Goal: Navigation & Orientation: Find specific page/section

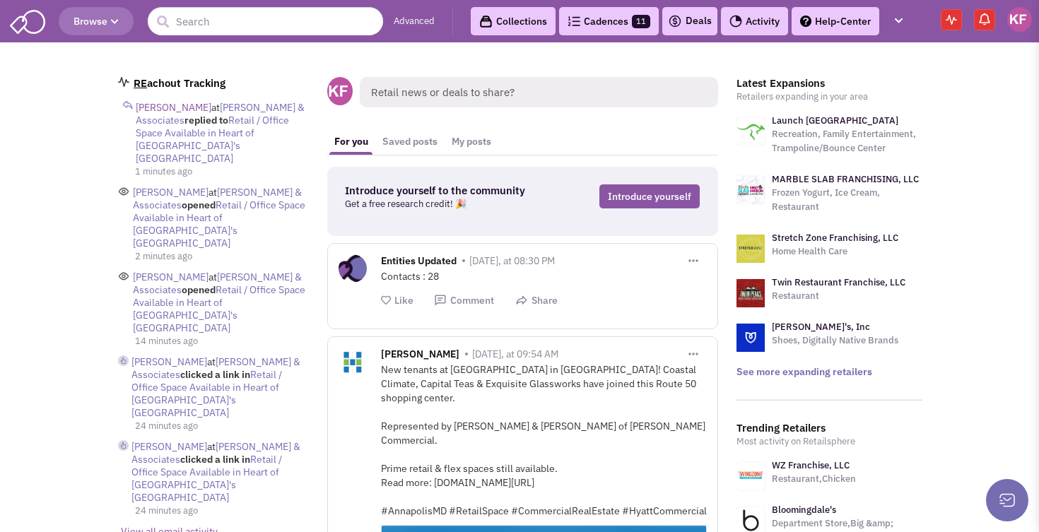
click at [190, 108] on span "[PERSON_NAME]" at bounding box center [174, 107] width 76 height 13
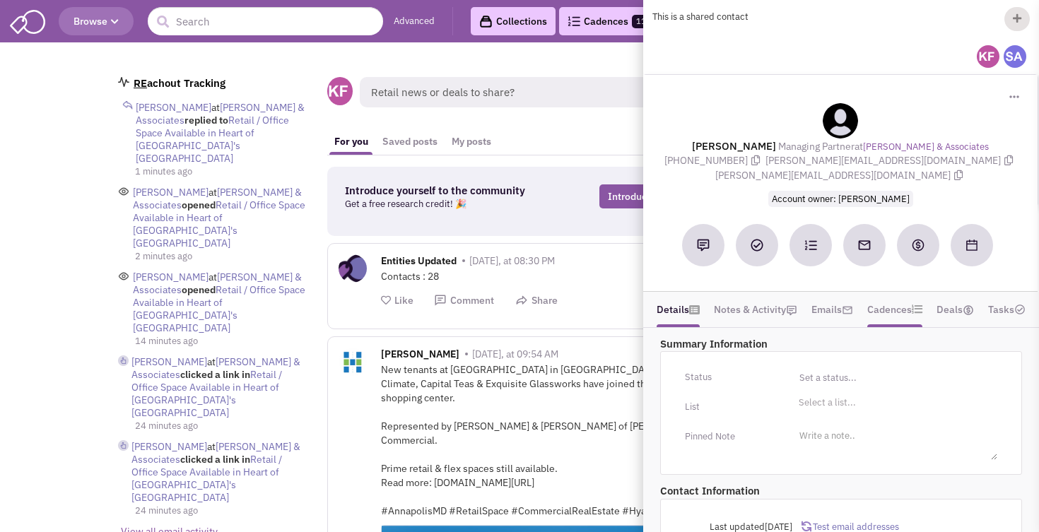
click at [899, 320] on link "Cadences" at bounding box center [894, 309] width 55 height 21
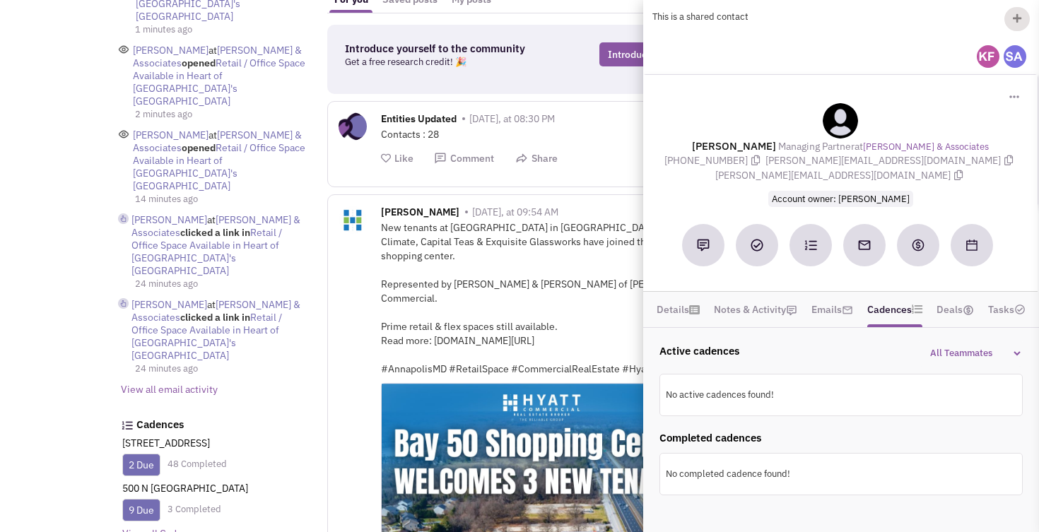
scroll to position [145, 0]
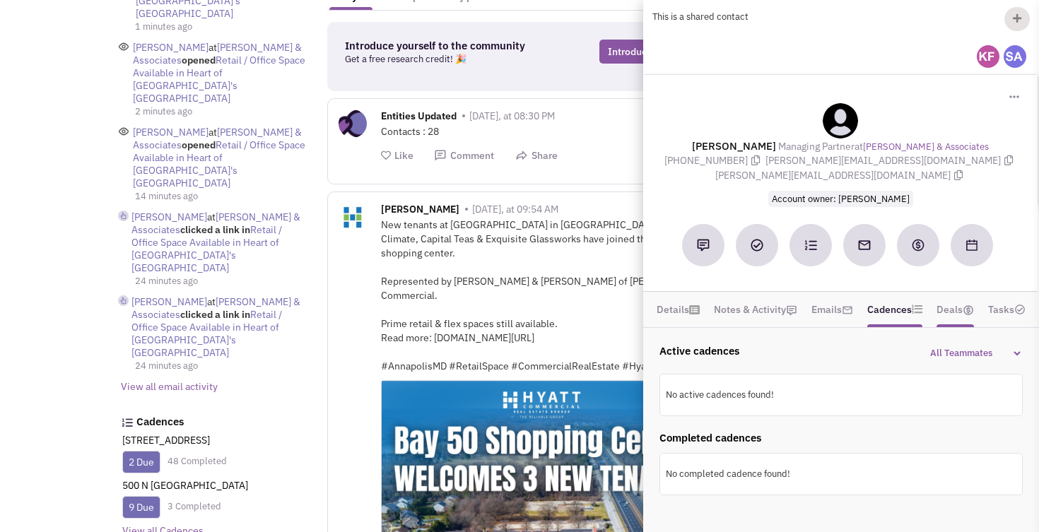
click at [960, 320] on link "Deals" at bounding box center [954, 309] width 37 height 21
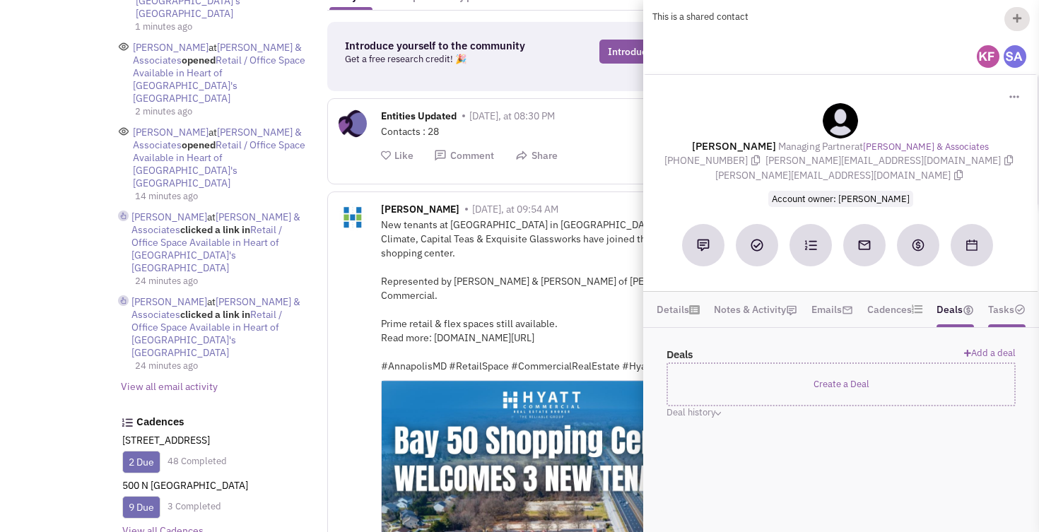
click at [1015, 318] on link "Tasks" at bounding box center [1006, 309] width 37 height 21
click at [845, 316] on img at bounding box center [847, 310] width 11 height 11
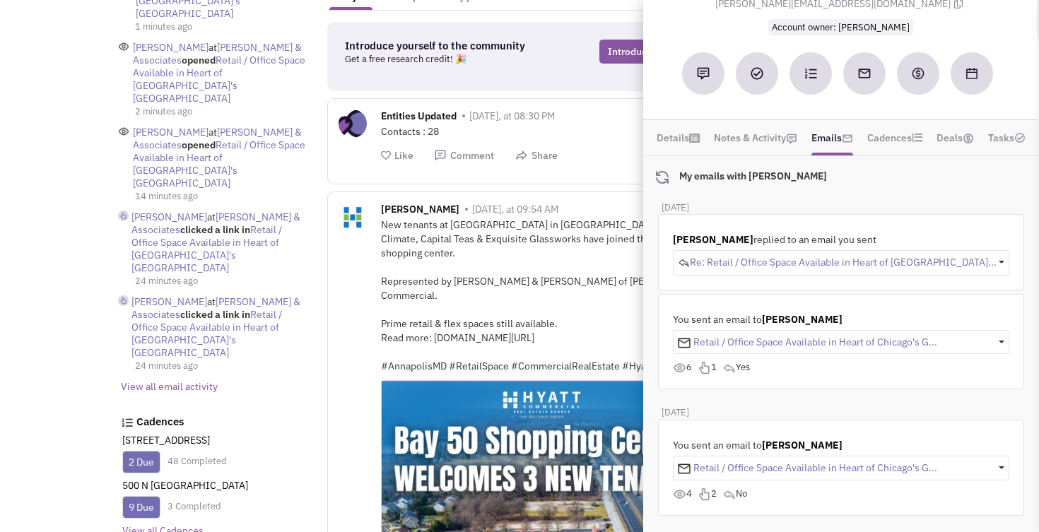
scroll to position [182, 0]
click at [814, 321] on span "David Emihovich" at bounding box center [802, 319] width 81 height 13
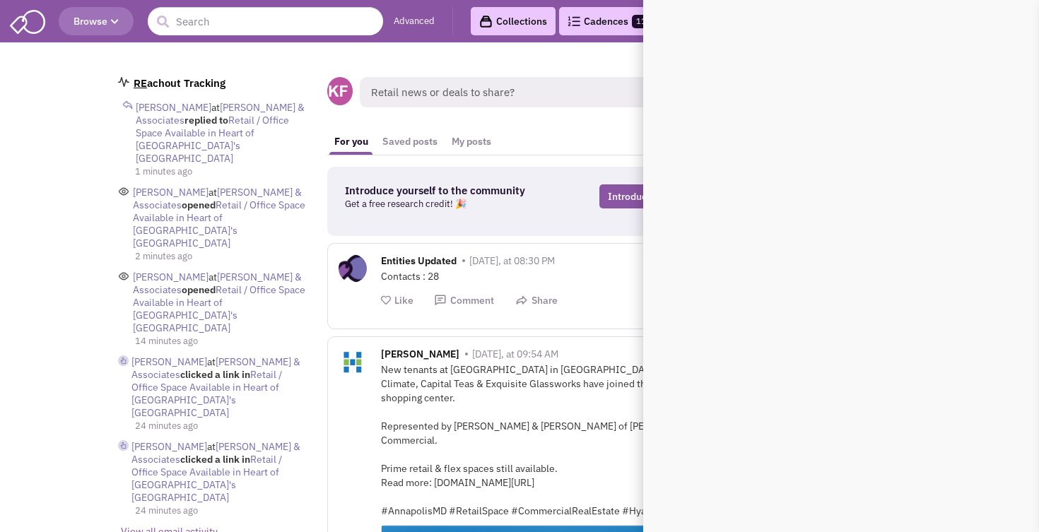
scroll to position [0, 0]
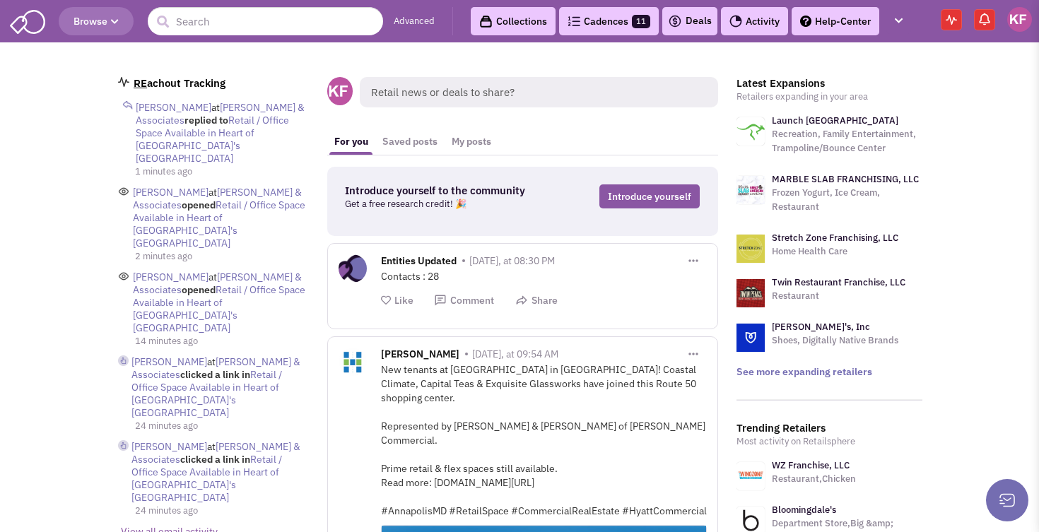
click at [613, 19] on link "Cadences 11" at bounding box center [609, 21] width 100 height 28
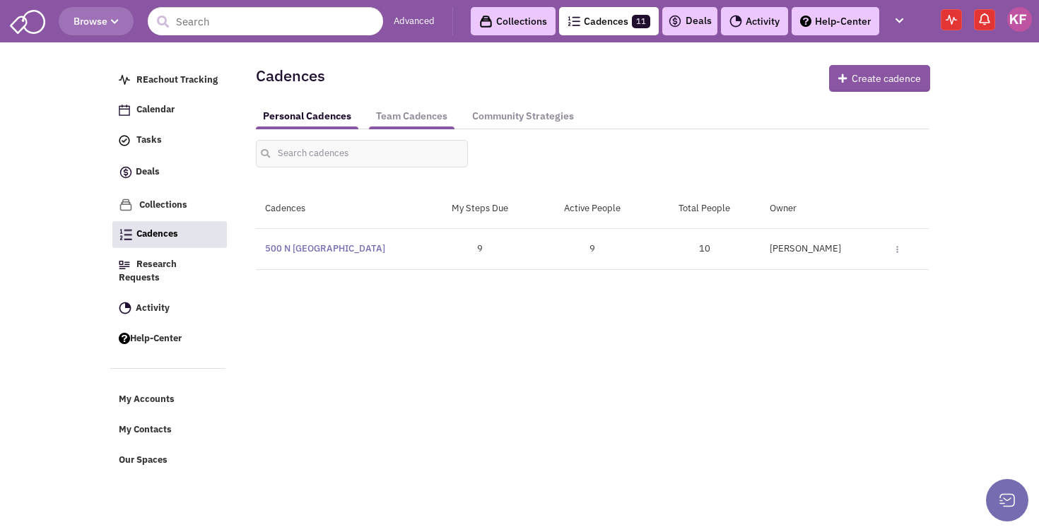
click at [415, 122] on link "Team Cadences" at bounding box center [411, 116] width 85 height 26
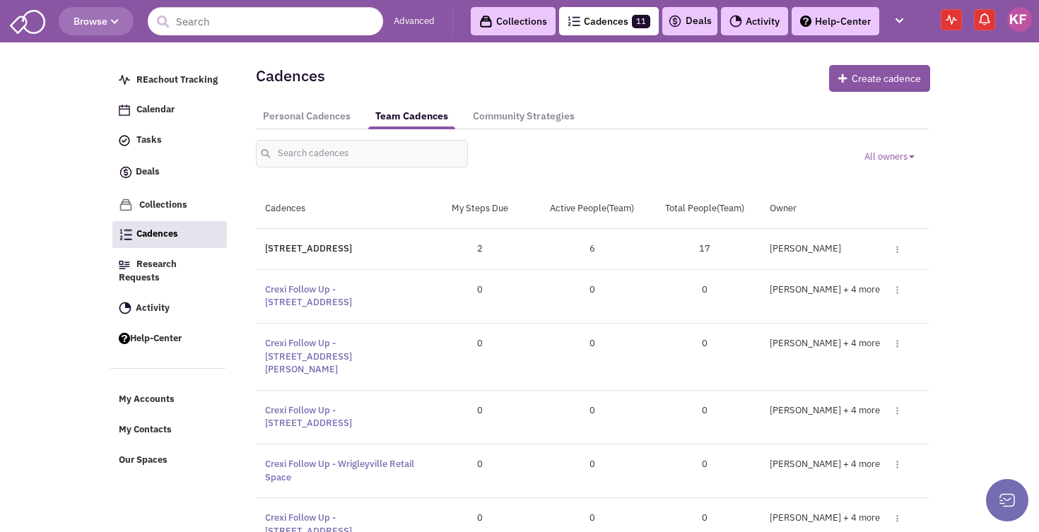
click at [342, 251] on link "[STREET_ADDRESS]" at bounding box center [308, 248] width 87 height 12
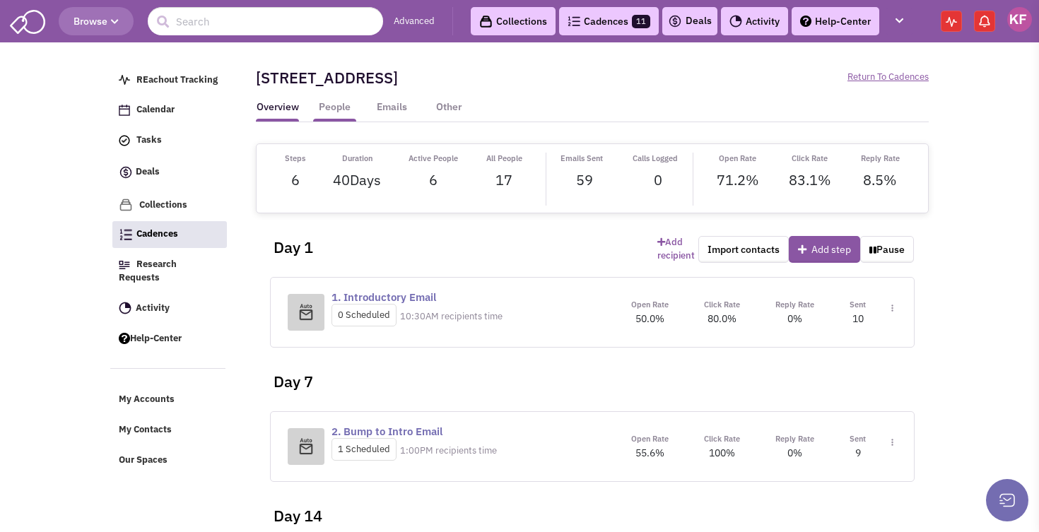
click at [349, 109] on link "People" at bounding box center [334, 110] width 43 height 21
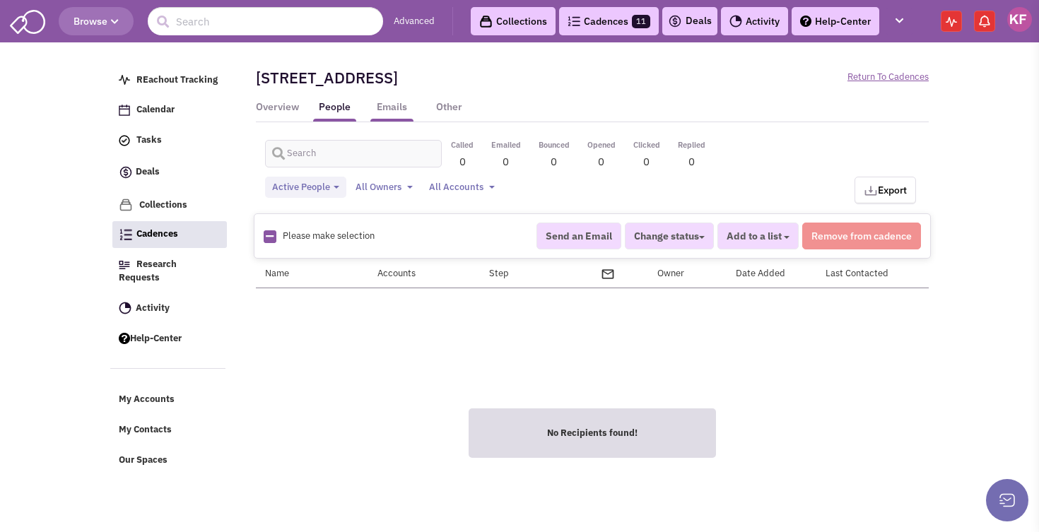
click at [387, 113] on link "Emails" at bounding box center [391, 110] width 43 height 21
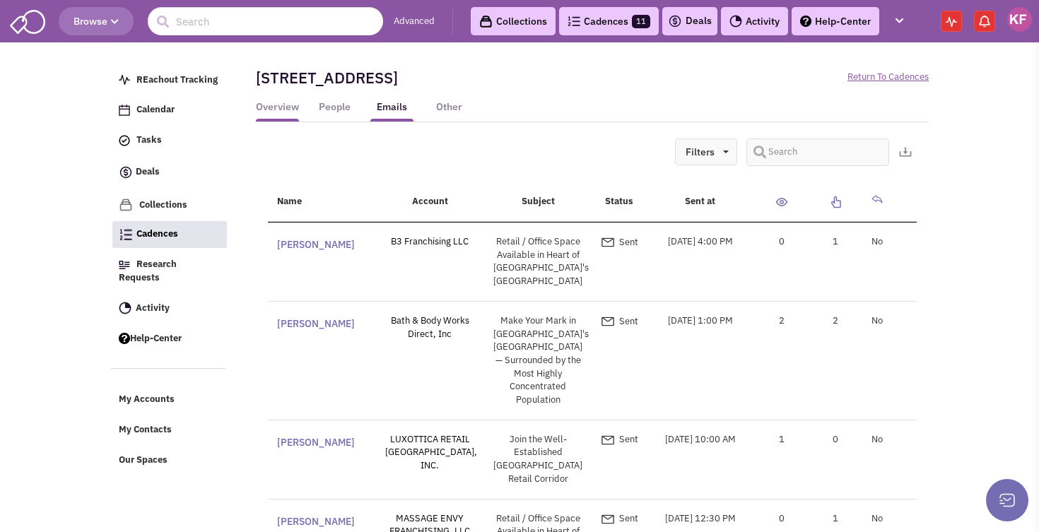
click at [272, 100] on link "Overview" at bounding box center [277, 110] width 43 height 21
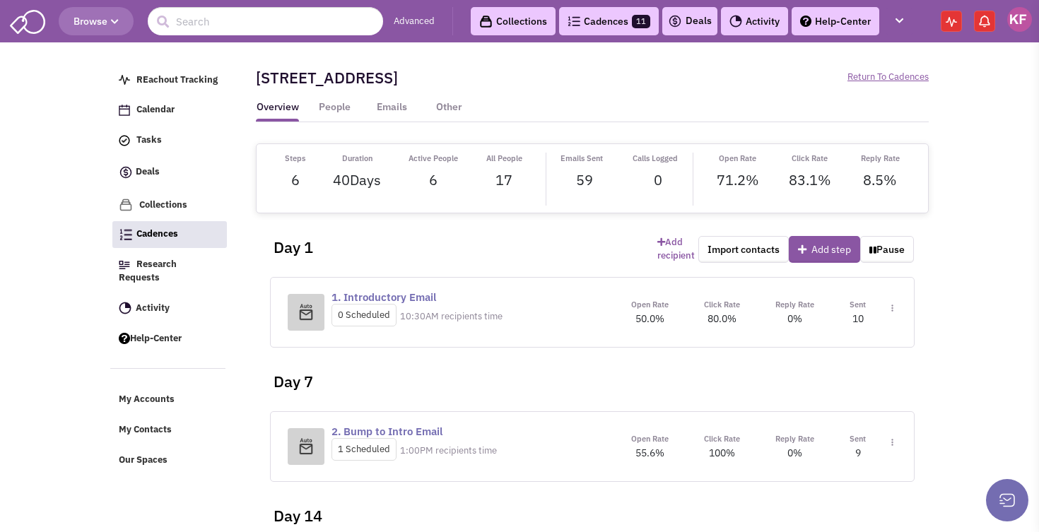
click at [493, 23] on link "Collections" at bounding box center [513, 21] width 85 height 28
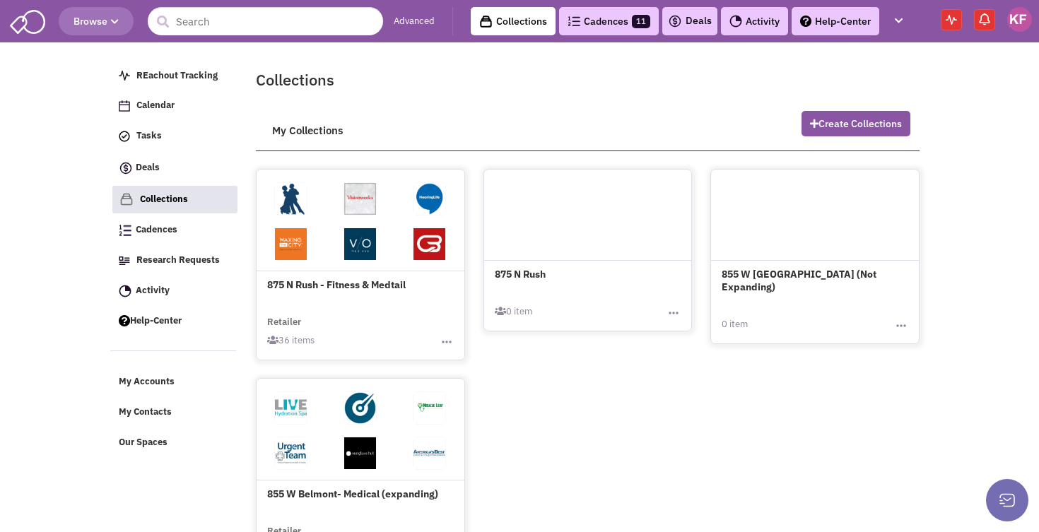
click at [393, 195] on span at bounding box center [360, 202] width 69 height 45
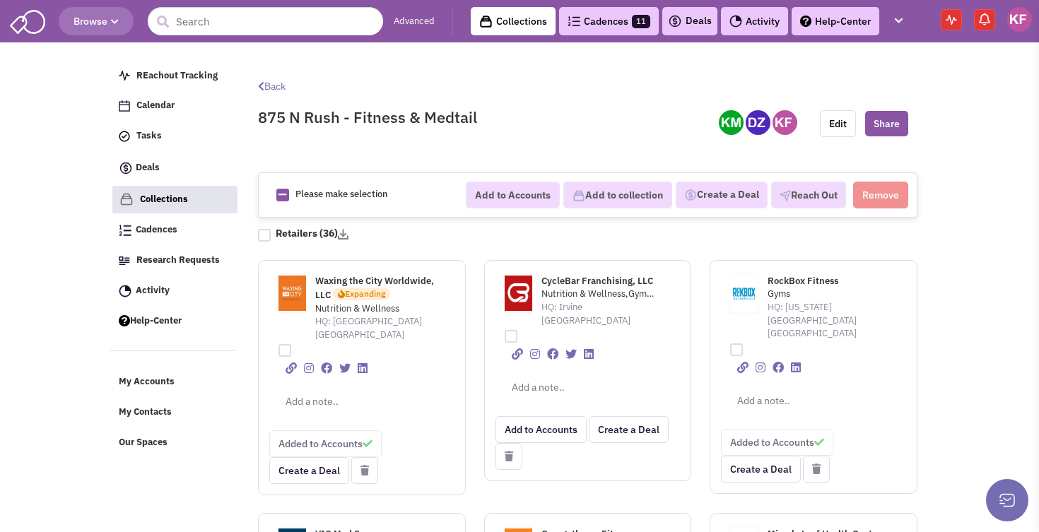
click at [37, 23] on img at bounding box center [27, 20] width 35 height 27
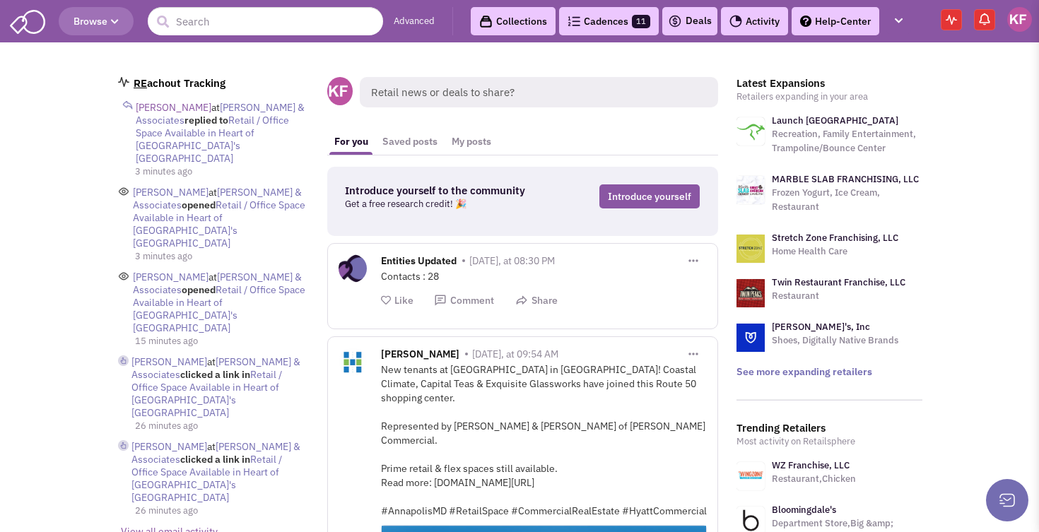
click at [187, 106] on span "[PERSON_NAME]" at bounding box center [174, 107] width 76 height 13
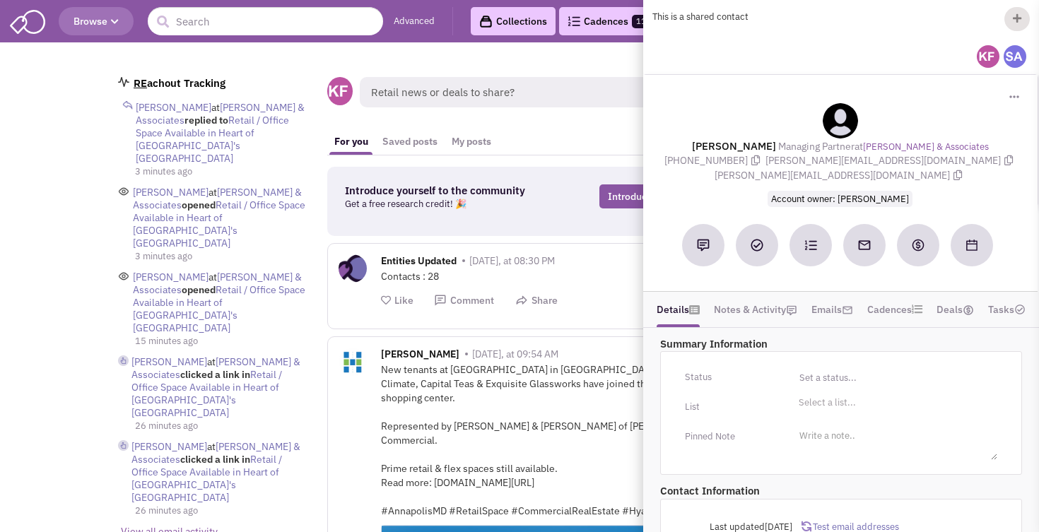
click at [1017, 95] on img at bounding box center [1014, 96] width 10 height 3
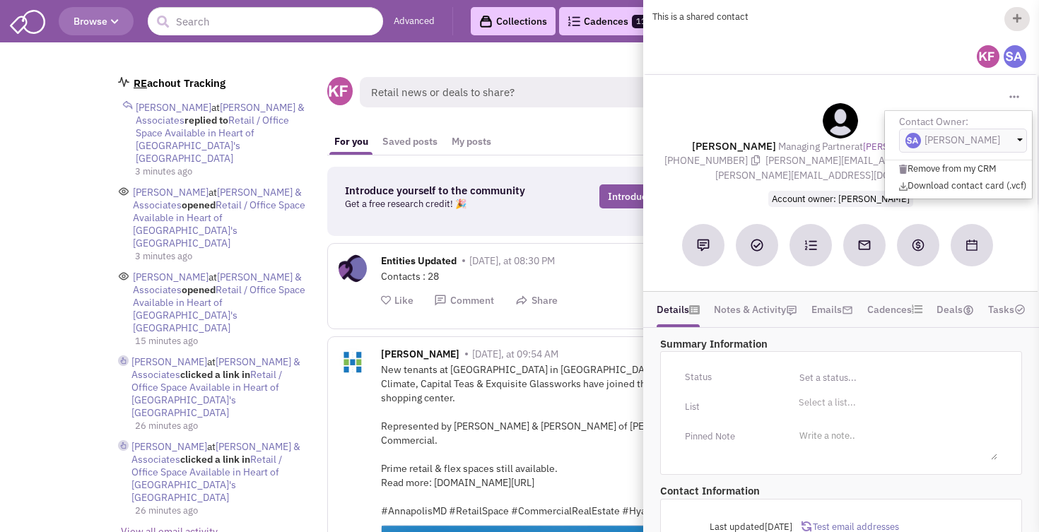
click at [1006, 141] on button "[PERSON_NAME]" at bounding box center [963, 141] width 128 height 24
click at [716, 182] on div "Mr. David Emihovich Managing Partner at Katz & Associates (561) 869-4345 davide…" at bounding box center [840, 154] width 380 height 103
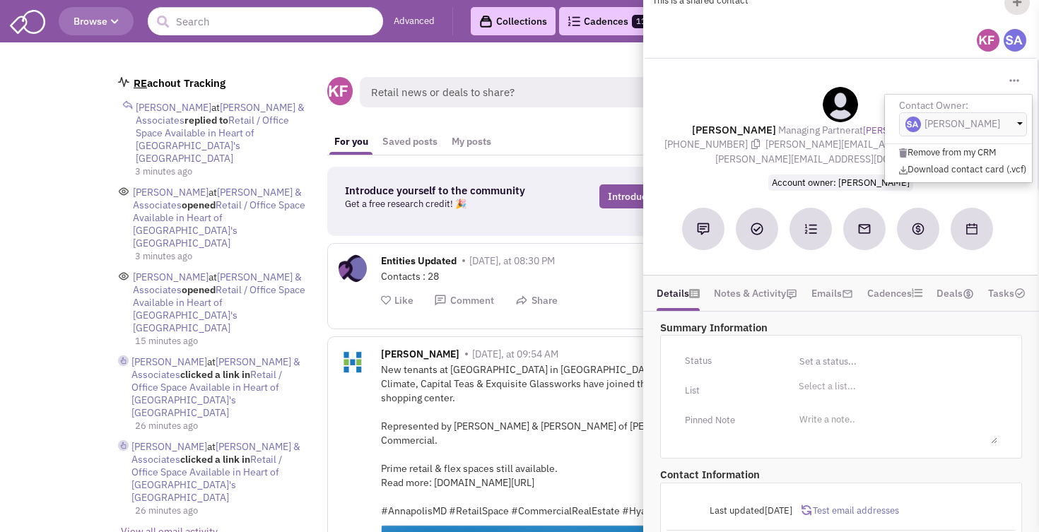
click at [712, 81] on div "Toggle Dropdown Contact Owner: Sarah Aiyash Ari Topper" at bounding box center [840, 80] width 380 height 14
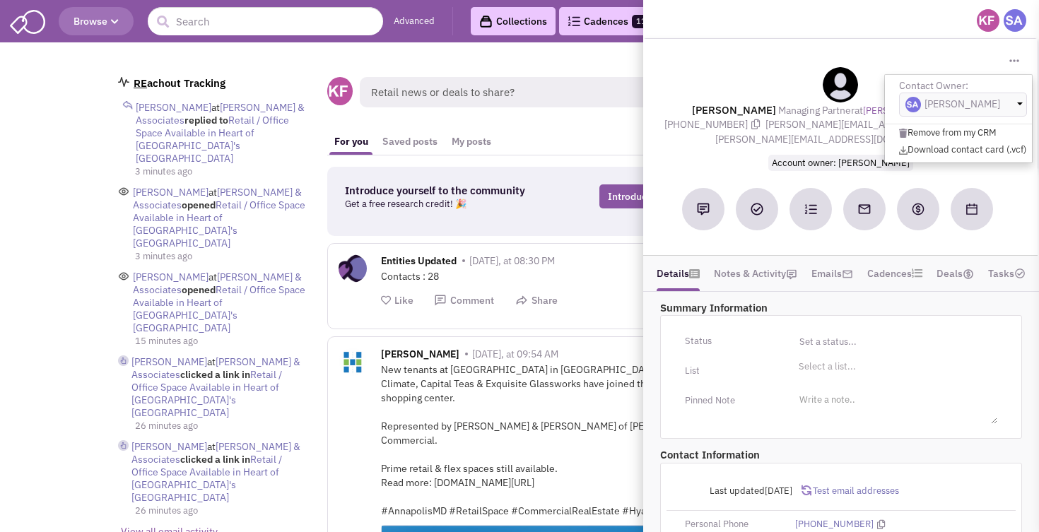
scroll to position [36, 0]
click at [1018, 66] on span "Toggle Dropdown" at bounding box center [1015, 60] width 12 height 14
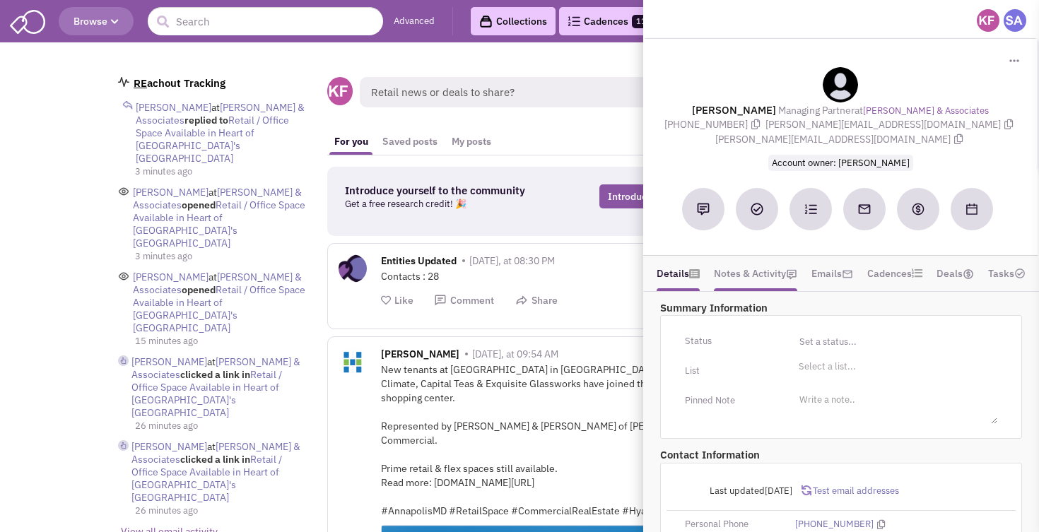
click at [736, 284] on link "Notes & Activity" at bounding box center [755, 273] width 83 height 21
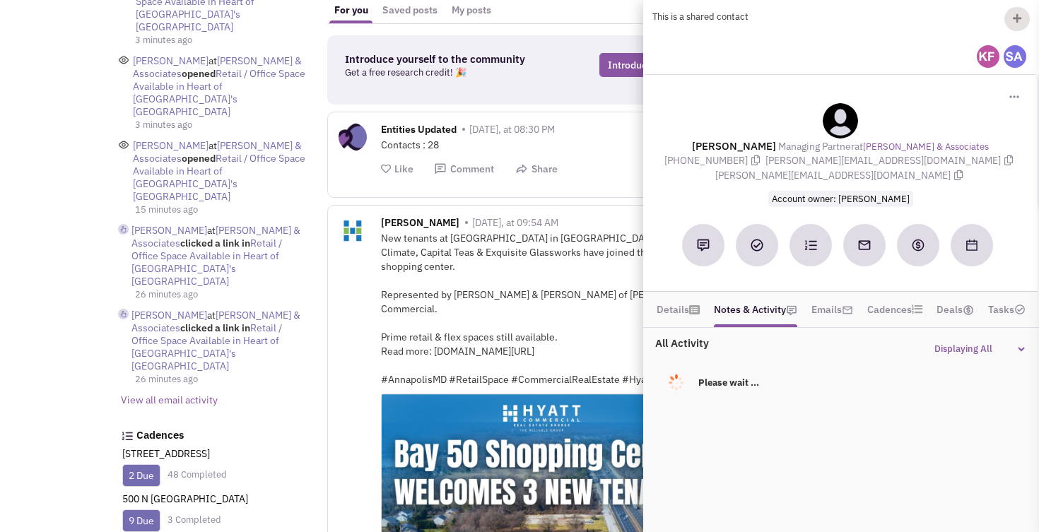
scroll to position [240, 0]
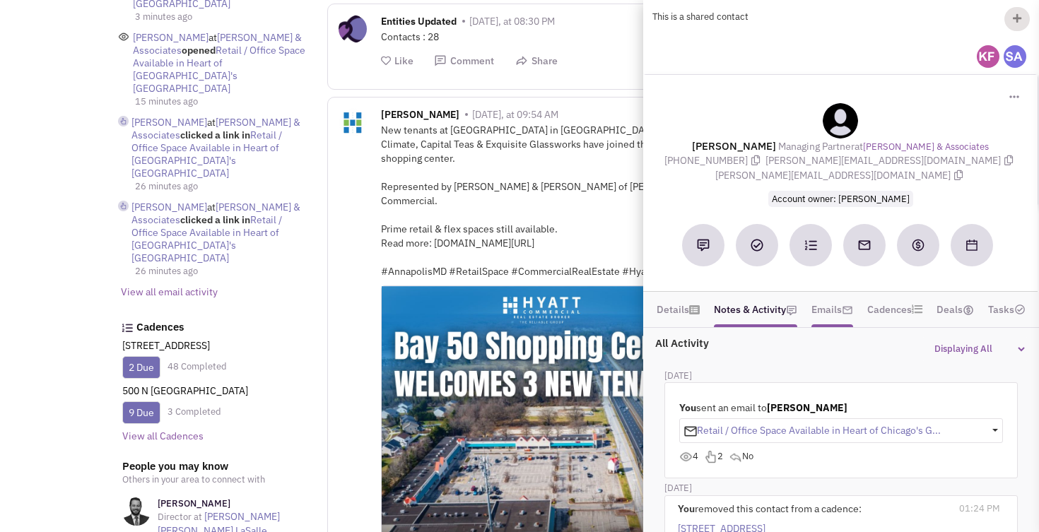
click at [827, 313] on link "Emails" at bounding box center [832, 309] width 42 height 21
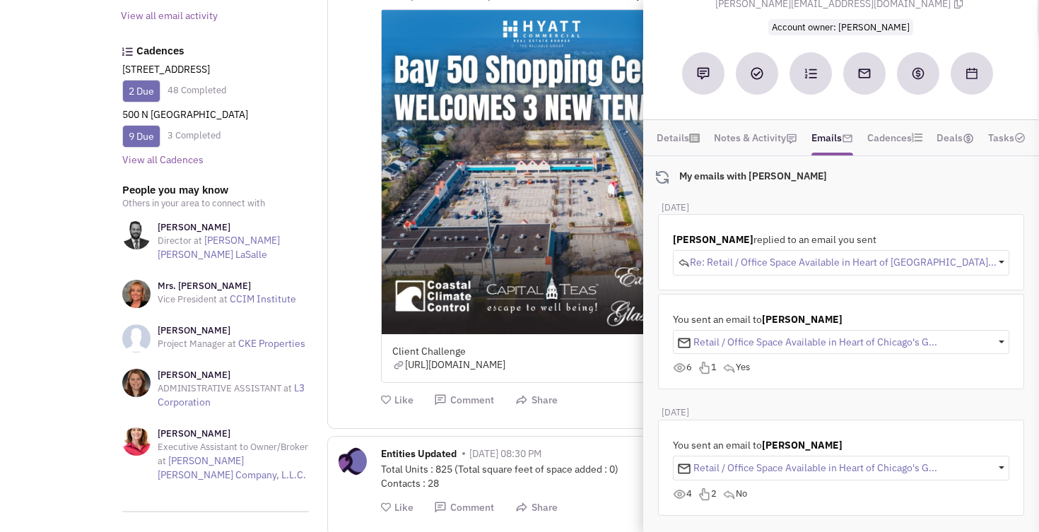
scroll to position [182, 0]
